Goal: Task Accomplishment & Management: Complete application form

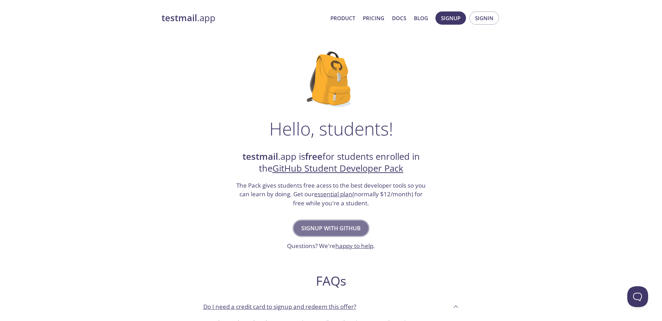
click at [336, 231] on span "Signup with GitHub" at bounding box center [330, 229] width 59 height 10
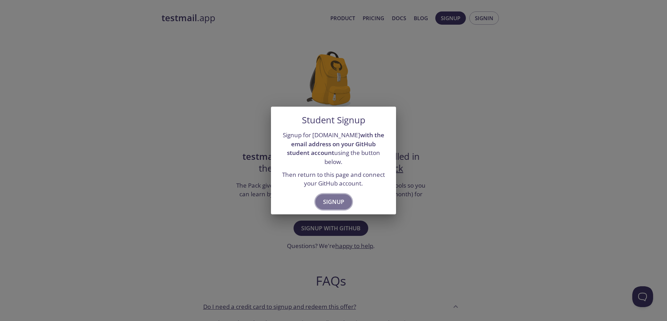
click at [336, 197] on span "Signup" at bounding box center [333, 202] width 21 height 10
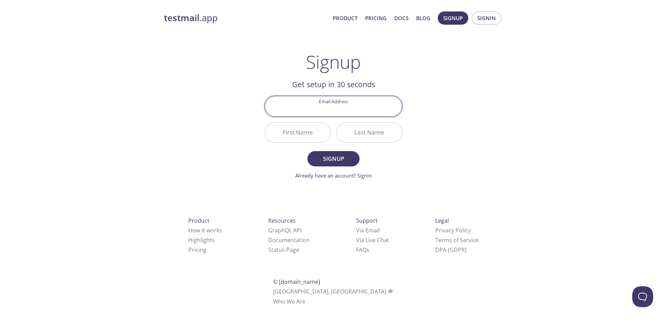
click at [350, 111] on input "Email Address" at bounding box center [333, 106] width 137 height 20
click at [412, 84] on div "testmail .app Product Pricing Docs Blog Signup Signin Signup Get setup in 30 se…" at bounding box center [334, 166] width 356 height 319
click at [329, 101] on input "Email Address" at bounding box center [333, 106] width 137 height 20
type input "[EMAIL_ADDRESS][DOMAIN_NAME]"
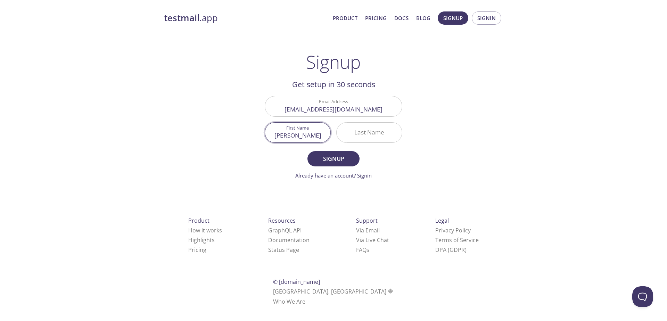
type input "[PERSON_NAME]"
type input "Mandal"
click at [330, 153] on button "Signup" at bounding box center [334, 158] width 52 height 15
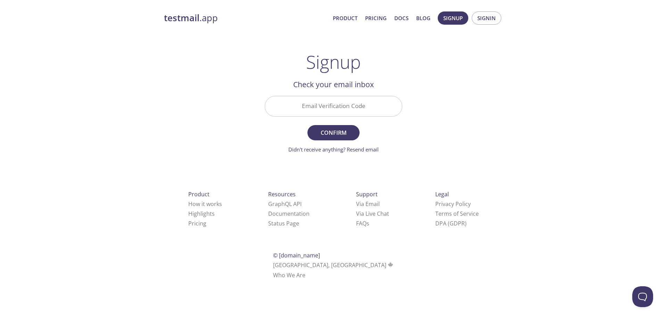
click at [322, 106] on input "Email Verification Code" at bounding box center [333, 106] width 137 height 20
paste input "MAWAUE2"
type input "MAWAUE2"
click at [323, 130] on span "Confirm" at bounding box center [333, 133] width 37 height 10
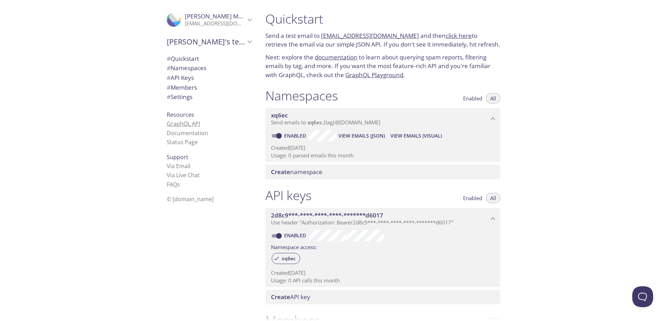
click at [179, 125] on link "GraphQL API" at bounding box center [183, 124] width 33 height 8
